Goal: Information Seeking & Learning: Understand process/instructions

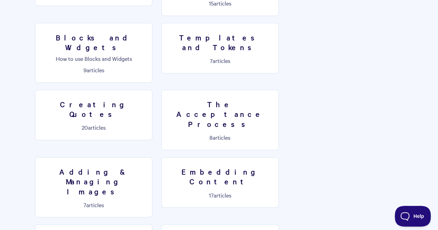
scroll to position [446, 0]
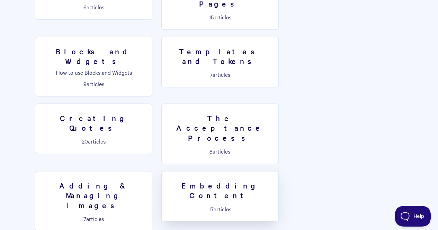
click at [229, 181] on h3 "Embedding Content" at bounding box center [220, 191] width 108 height 20
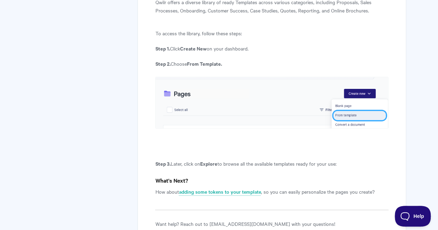
scroll to position [2625, 0]
click at [236, 188] on link "adding some tokens to your template" at bounding box center [220, 192] width 82 height 8
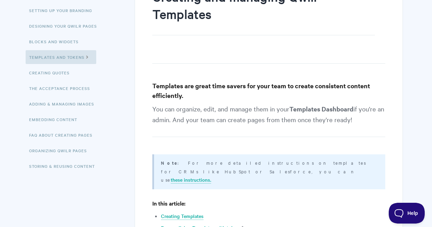
scroll to position [139, 0]
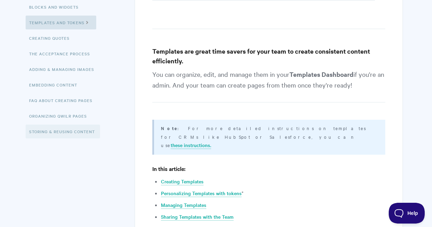
click at [76, 134] on link "Storing & Reusing Content" at bounding box center [63, 132] width 74 height 14
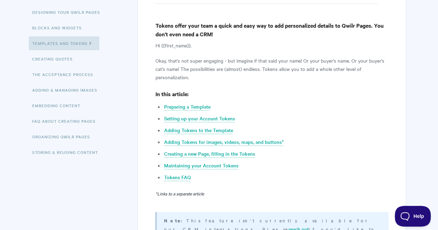
scroll to position [117, 0]
click at [196, 105] on link "Preparing a Template" at bounding box center [187, 108] width 46 height 8
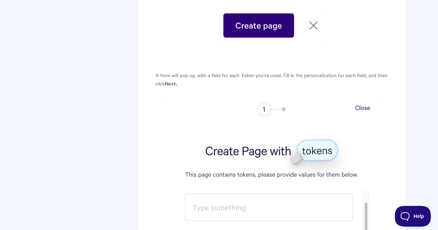
scroll to position [2251, 0]
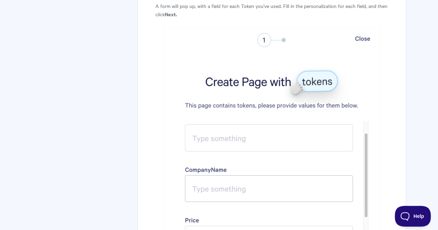
click at [227, 129] on img at bounding box center [271, 167] width 217 height 280
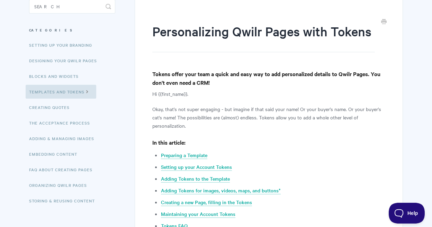
scroll to position [139, 0]
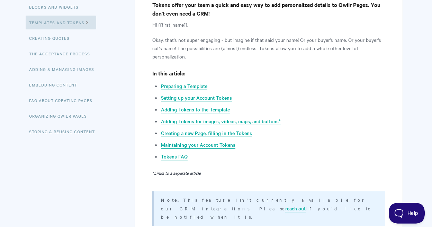
click at [217, 144] on link "Maintaining your Account Tokens" at bounding box center [198, 145] width 74 height 8
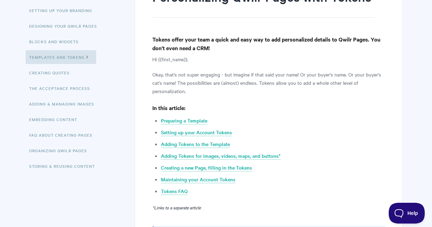
scroll to position [173, 0]
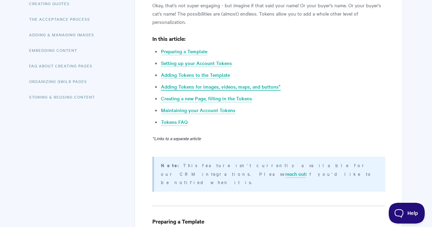
click at [247, 85] on link "Adding Tokens for images, videos, maps, and buttons*" at bounding box center [221, 87] width 120 height 8
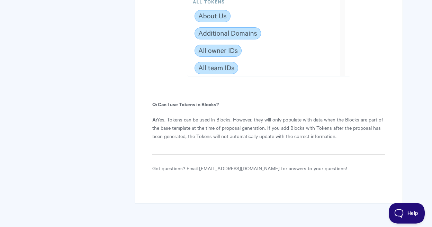
scroll to position [3924, 0]
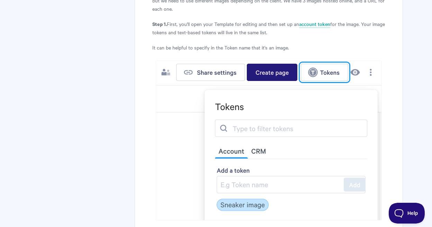
scroll to position [450, 0]
